Goal: Use online tool/utility: Utilize a website feature to perform a specific function

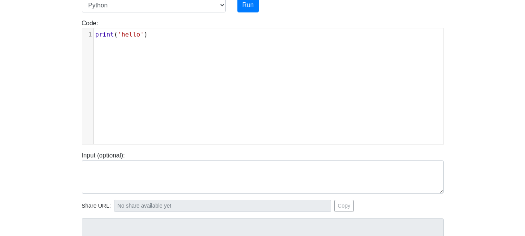
scroll to position [39, 0]
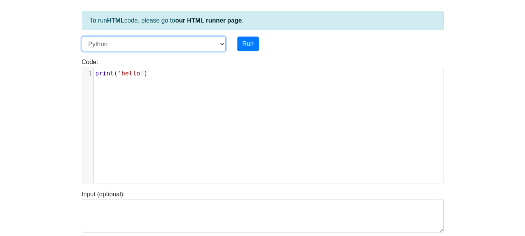
click at [209, 44] on select "C C++ Go Java Javascript Python Ruby" at bounding box center [154, 44] width 144 height 15
click at [45, 66] on body "CodeTester Assessment Tool Widget Contact Login To run HTML code, please go to …" at bounding box center [262, 168] width 525 height 415
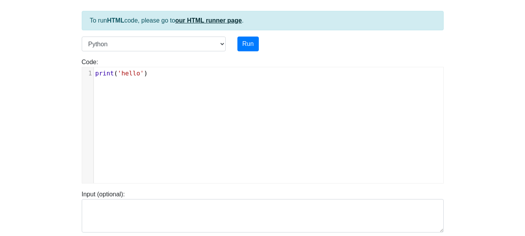
click at [204, 18] on link "our HTML runner page" at bounding box center [208, 20] width 67 height 7
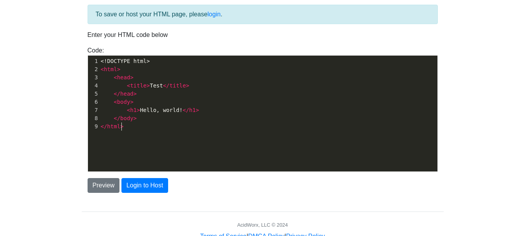
scroll to position [3, 0]
type textarea "<!DOCTYPE html> <html> <head> <title>Test</title> </head> <body> <h1>Hello, wor…"
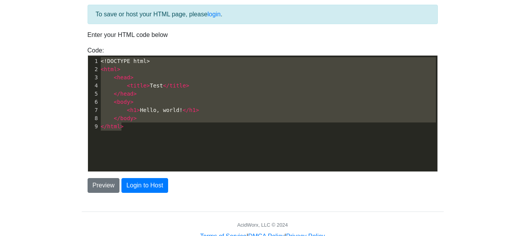
drag, startPoint x: 148, startPoint y: 124, endPoint x: 86, endPoint y: 46, distance: 99.5
click at [86, 46] on div "To save or host your HTML page, please login . Enter your HTML code below Code:…" at bounding box center [263, 99] width 362 height 188
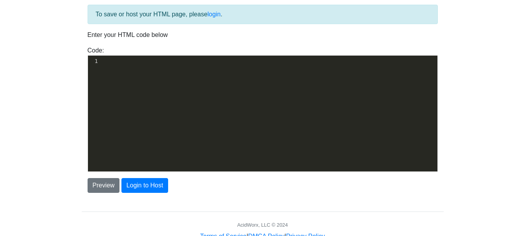
type textarea "​"
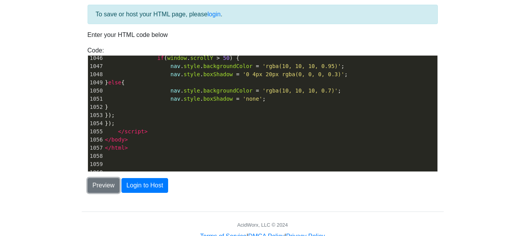
drag, startPoint x: 114, startPoint y: 188, endPoint x: 76, endPoint y: 174, distance: 40.3
click at [113, 188] on button "Preview" at bounding box center [104, 185] width 32 height 15
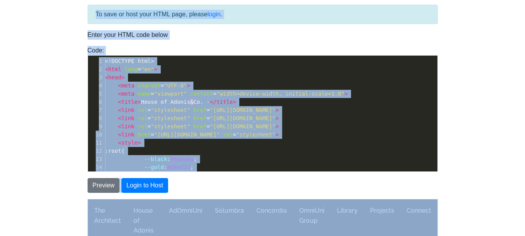
scroll to position [0, 0]
